Goal: Information Seeking & Learning: Learn about a topic

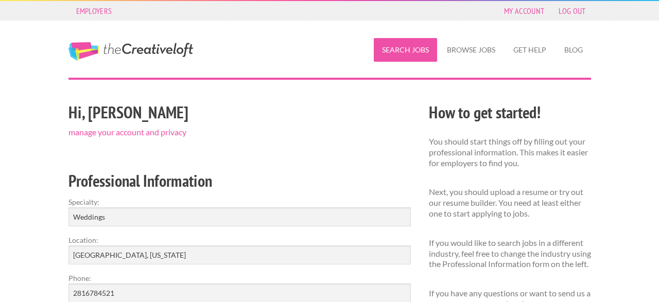
click at [418, 50] on link "Search Jobs" at bounding box center [405, 50] width 63 height 24
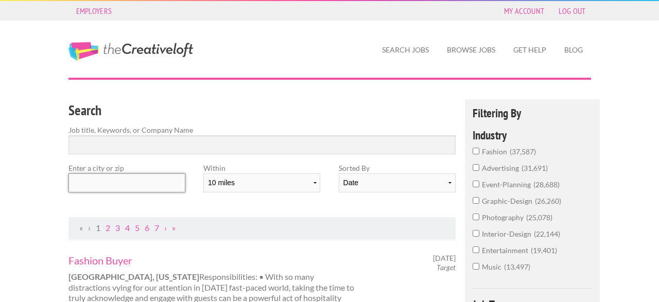
click at [131, 185] on input "text" at bounding box center [127, 183] width 117 height 19
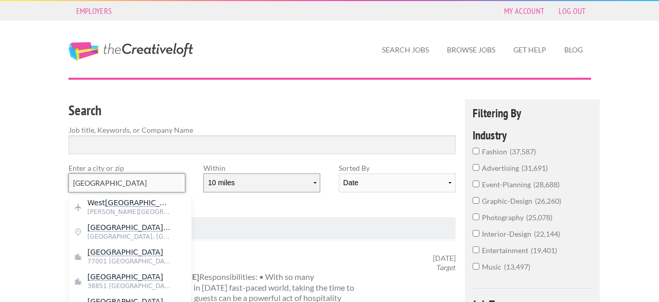
type input "[GEOGRAPHIC_DATA]"
click at [203, 174] on select "10 miles 20 miles 50 miles 100 miles 200 miles 300 miles 400 miles 500 miles" at bounding box center [261, 183] width 117 height 19
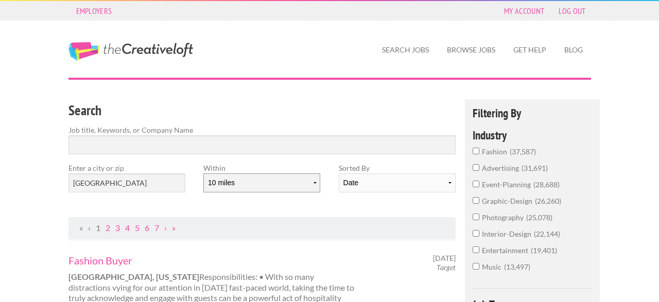
select select "50"
click option "50 miles" at bounding box center [0, 0] width 0 height 0
click at [155, 155] on div "Search Job title, Keywords, or Company Name" at bounding box center [262, 130] width 406 height 63
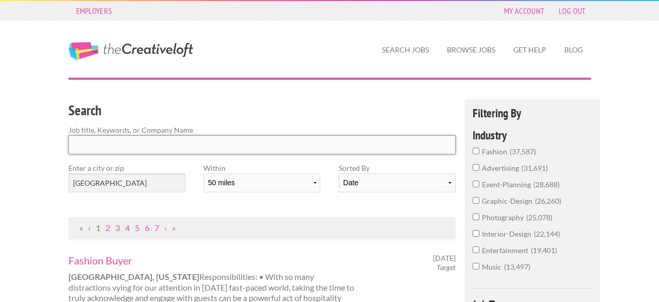
click at [151, 143] on input "Search" at bounding box center [263, 144] width 388 height 19
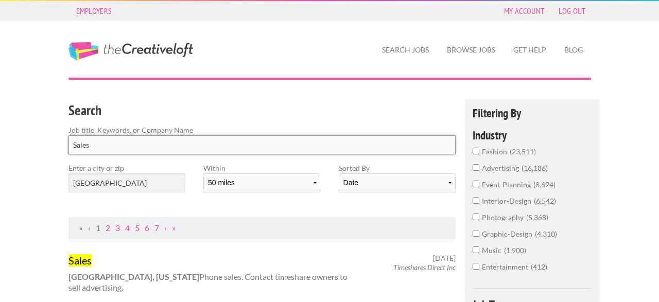
click button "submit" at bounding box center [0, 0] width 0 height 0
click at [160, 146] on input "Sales" at bounding box center [263, 144] width 388 height 19
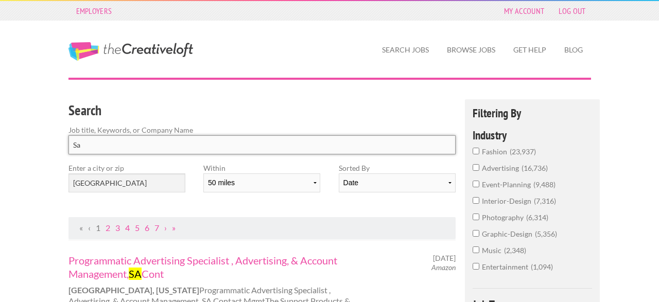
type input "S"
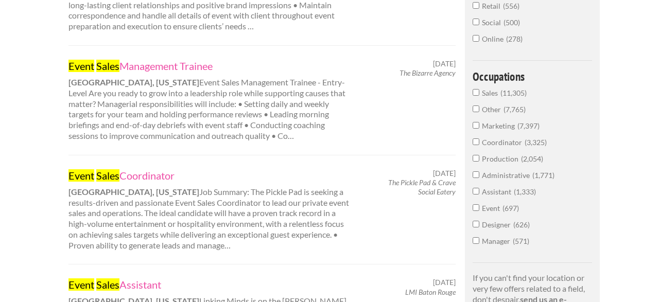
scroll to position [535, 0]
type input "Event Sales"
click at [510, 97] on span "11,305" at bounding box center [514, 92] width 26 height 9
click at [480, 95] on input "Sales 11,305" at bounding box center [476, 92] width 7 height 7
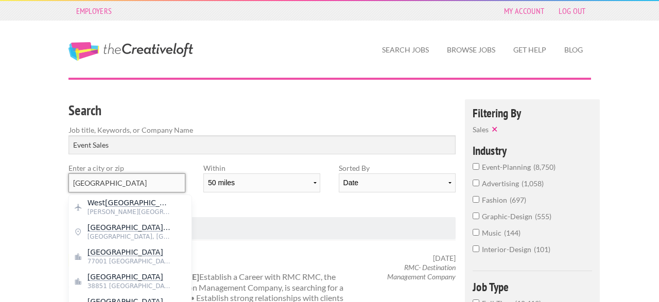
click at [152, 185] on input "[GEOGRAPHIC_DATA]" at bounding box center [127, 183] width 117 height 19
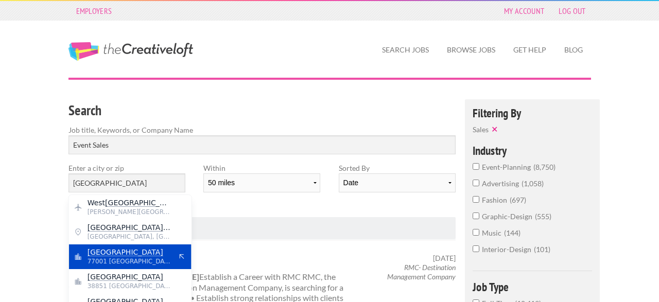
click at [151, 256] on span "[GEOGRAPHIC_DATA]" at bounding box center [130, 252] width 84 height 9
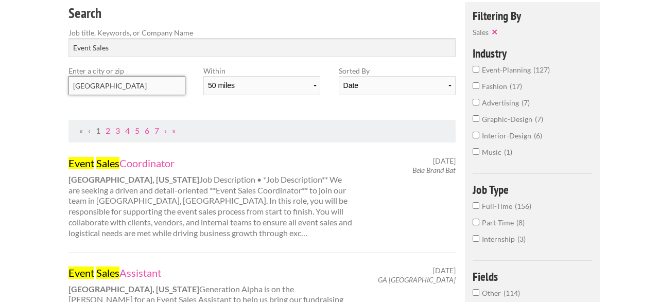
scroll to position [97, 0]
click at [214, 229] on div "Event Sales Coordinator Houston, Texas Job Description • *Job Description** We …" at bounding box center [211, 198] width 304 height 82
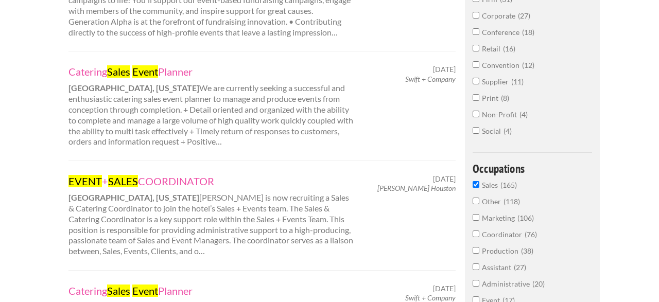
scroll to position [418, 0]
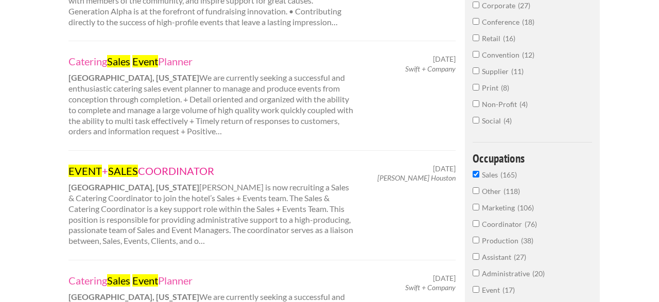
click at [153, 167] on link "EVENT + SALES COORDINATOR" at bounding box center [212, 170] width 286 height 13
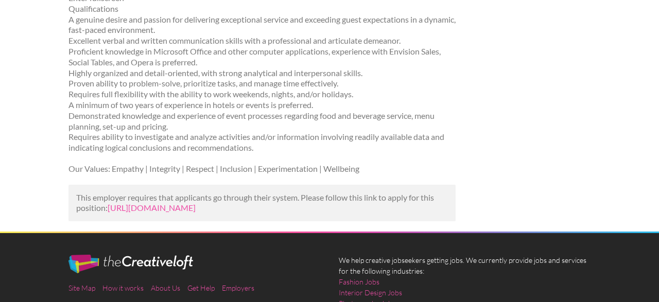
scroll to position [1124, 0]
click at [164, 214] on p "This employer requires that applicants go through their system. Please follow t…" at bounding box center [262, 204] width 372 height 22
click at [161, 213] on link "https://www.indeed.com/viewjob?jk=f78a136acef995d0&utm_campaign=google_jobs_app…" at bounding box center [152, 208] width 88 height 10
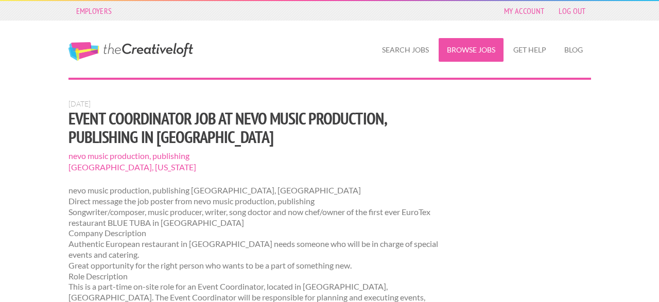
click at [457, 51] on link "Browse Jobs" at bounding box center [471, 50] width 65 height 24
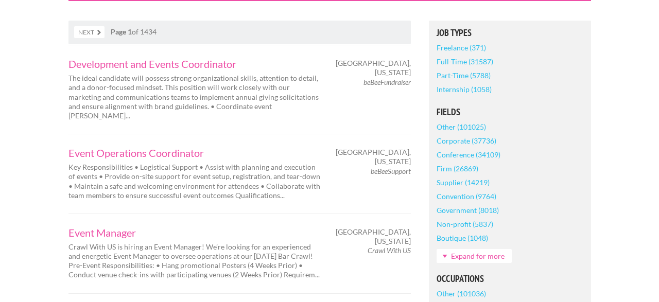
scroll to position [200, 0]
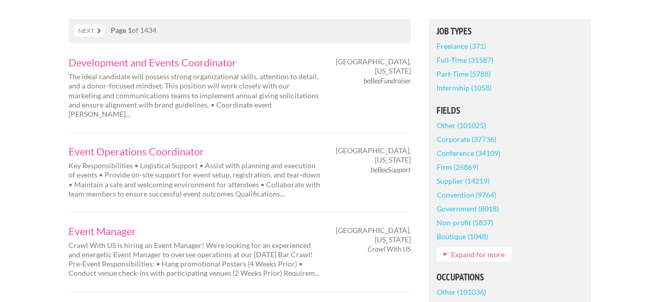
click at [470, 58] on link "Full-Time (31587)" at bounding box center [465, 60] width 57 height 14
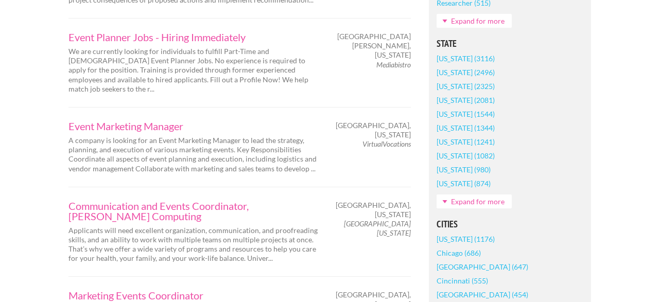
scroll to position [648, 0]
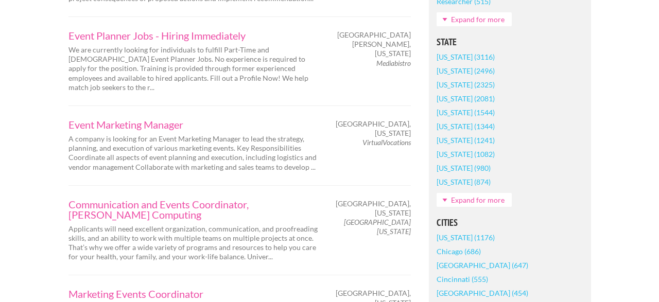
click at [459, 88] on link "[US_STATE] (2325)" at bounding box center [466, 85] width 58 height 14
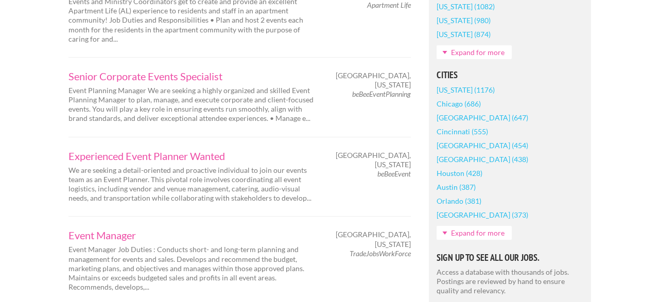
scroll to position [813, 0]
click at [461, 225] on link "Expand for more" at bounding box center [474, 232] width 75 height 14
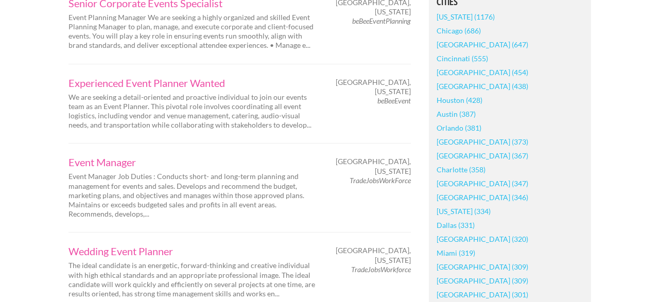
scroll to position [889, 0]
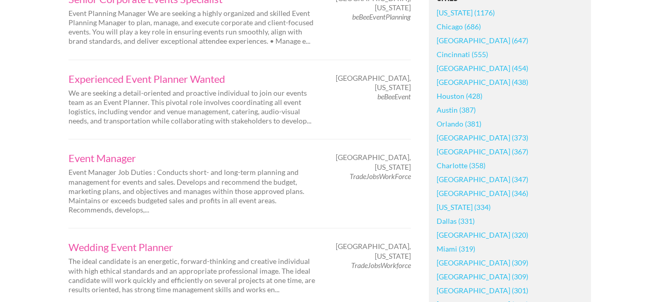
click at [457, 89] on link "Houston (428)" at bounding box center [460, 96] width 46 height 14
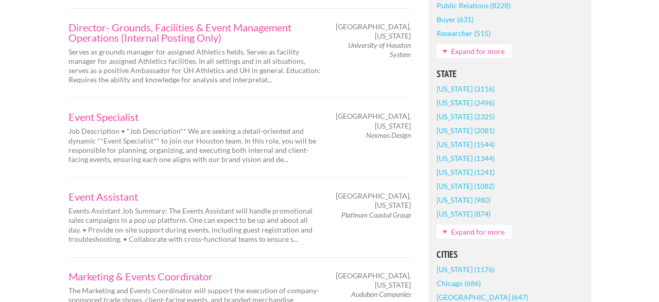
scroll to position [638, 0]
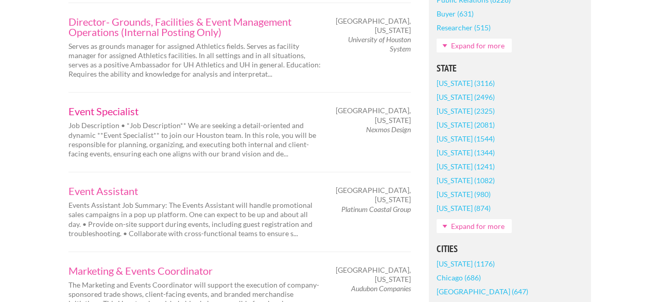
click at [125, 106] on link "Event Specialist" at bounding box center [195, 111] width 252 height 10
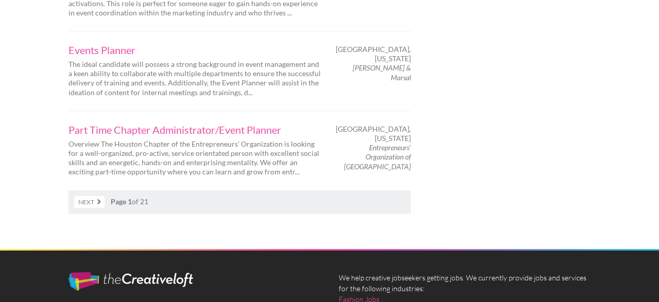
scroll to position [1791, 0]
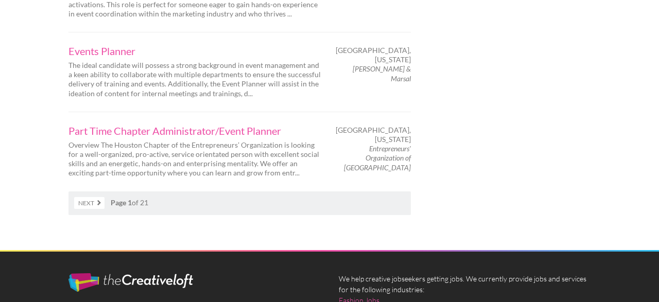
click at [99, 197] on link "Next" at bounding box center [89, 203] width 30 height 12
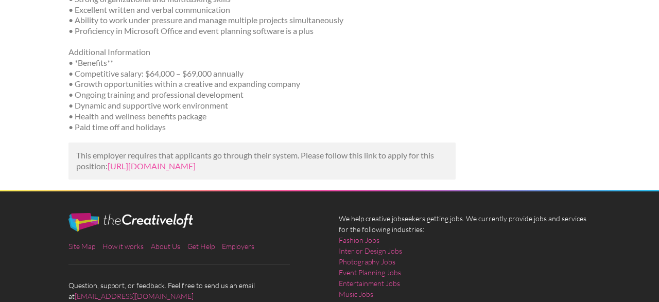
scroll to position [379, 0]
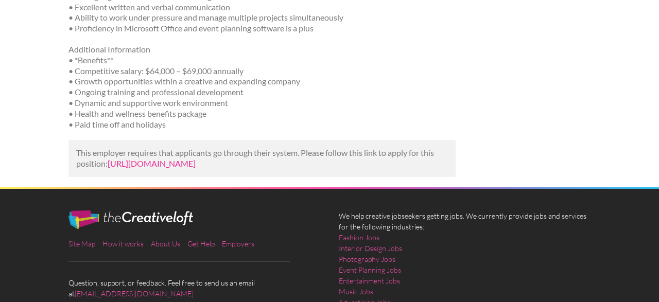
click at [135, 168] on link "https://www.linkedin.com/jobs/view/event-specialist-at-nexmos-design-4279089812…" at bounding box center [152, 164] width 88 height 10
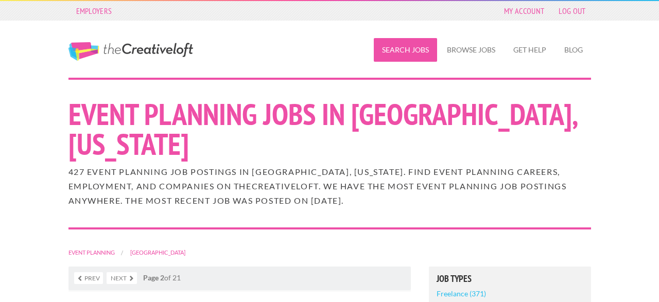
click at [406, 49] on link "Search Jobs" at bounding box center [405, 50] width 63 height 24
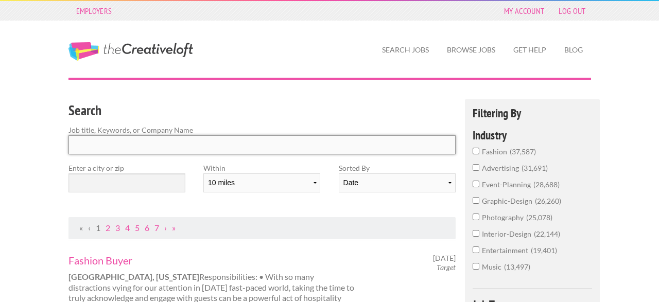
click at [200, 149] on input "Search" at bounding box center [263, 144] width 388 height 19
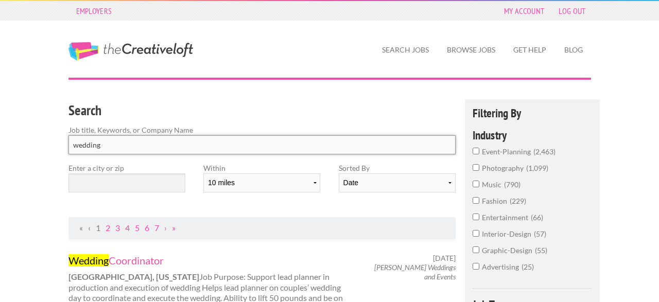
type input "wedding"
click at [163, 180] on input "text" at bounding box center [127, 183] width 117 height 19
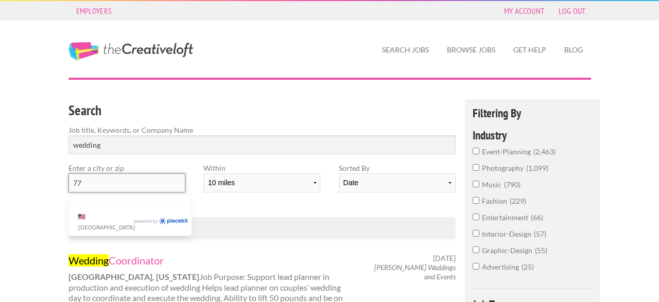
type input "7"
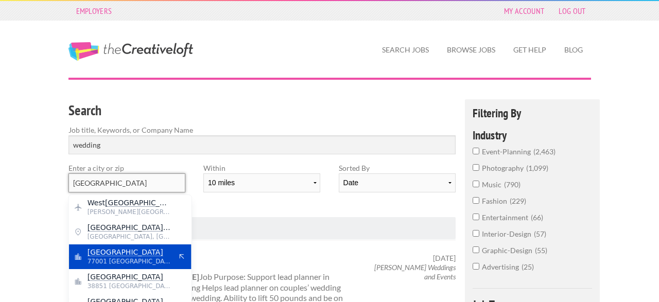
type input "[GEOGRAPHIC_DATA]"
click at [133, 252] on span "[GEOGRAPHIC_DATA]" at bounding box center [130, 252] width 84 height 9
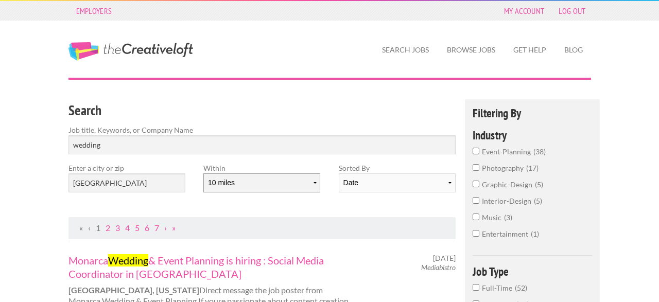
click at [203, 174] on select "10 miles 20 miles 50 miles 100 miles 200 miles 300 miles 400 miles 500 miles" at bounding box center [261, 183] width 117 height 19
select select "20"
click option "20 miles" at bounding box center [0, 0] width 0 height 0
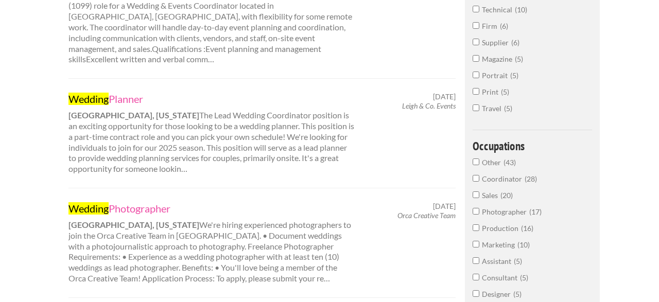
scroll to position [429, 0]
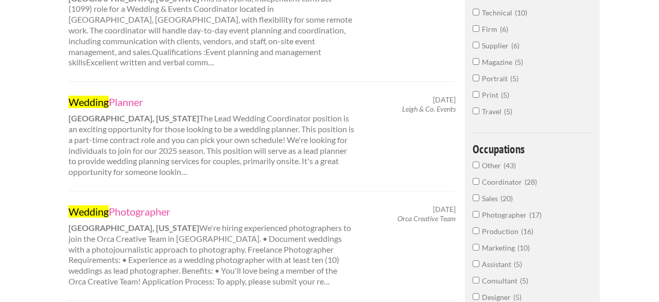
click at [481, 210] on label "Sales 20" at bounding box center [533, 201] width 120 height 16
click at [480, 201] on input "Sales 20" at bounding box center [476, 198] width 7 height 7
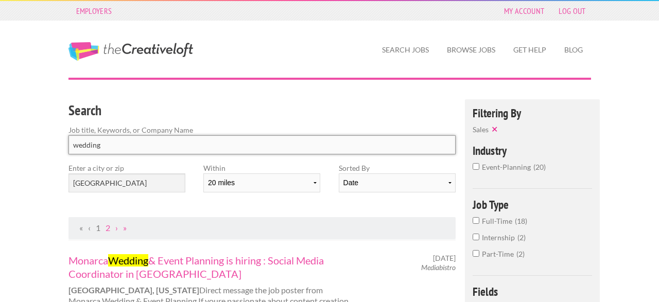
click at [129, 146] on input "wedding" at bounding box center [263, 144] width 388 height 19
type input "w"
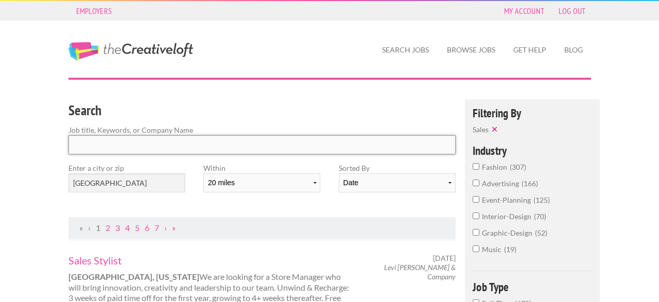
click at [129, 146] on input "Search" at bounding box center [263, 144] width 388 height 19
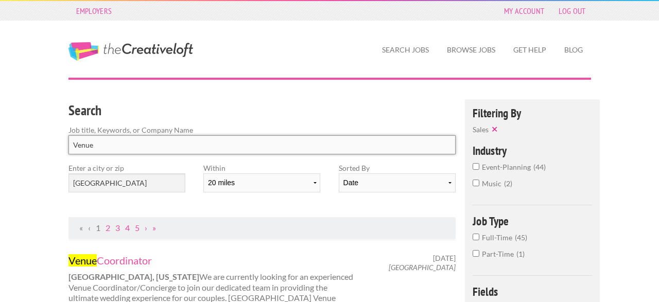
type input "Venue"
click button "submit" at bounding box center [0, 0] width 0 height 0
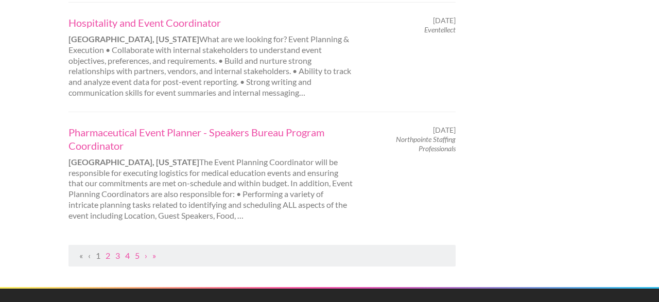
scroll to position [1116, 0]
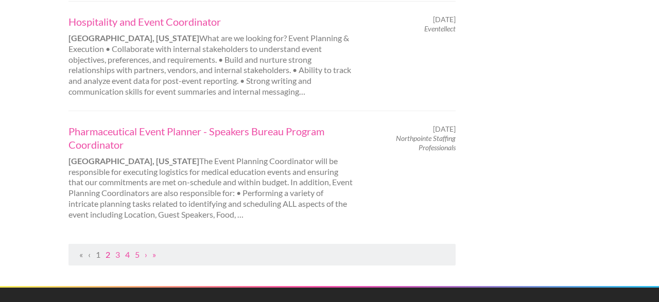
click at [109, 252] on link "2" at bounding box center [108, 255] width 5 height 10
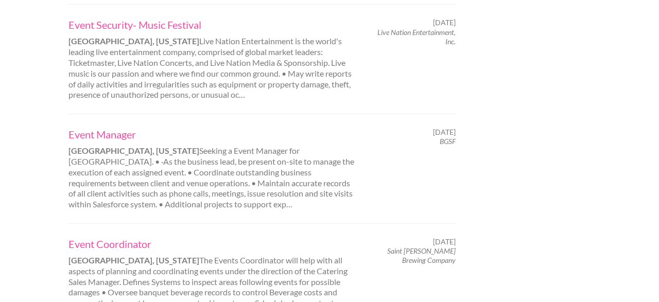
scroll to position [923, 0]
